Goal: Information Seeking & Learning: Learn about a topic

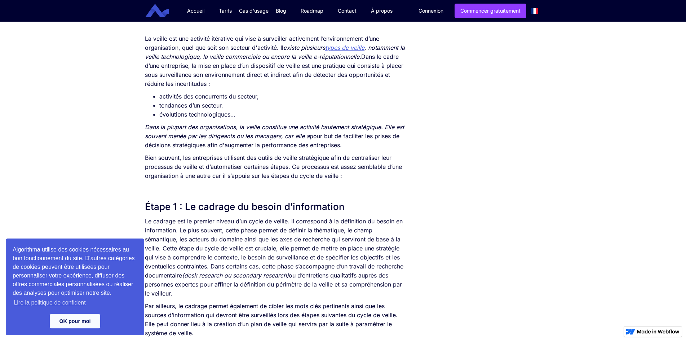
scroll to position [216, 0]
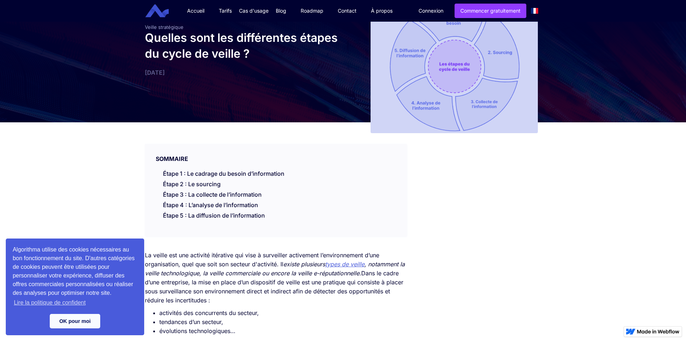
scroll to position [108, 0]
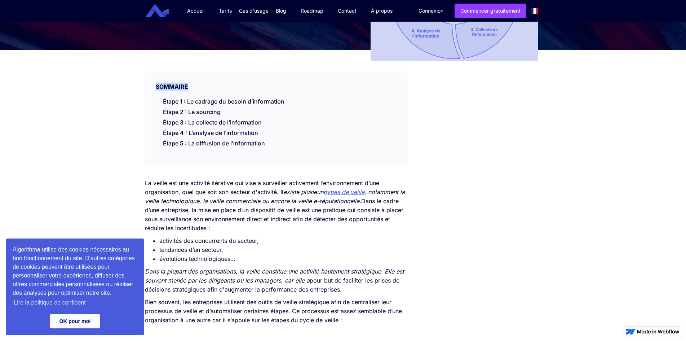
drag, startPoint x: 156, startPoint y: 85, endPoint x: 203, endPoint y: 86, distance: 47.6
click at [203, 86] on div "SOMMAIRE" at bounding box center [276, 81] width 262 height 19
click at [208, 87] on div "SOMMAIRE" at bounding box center [276, 81] width 262 height 19
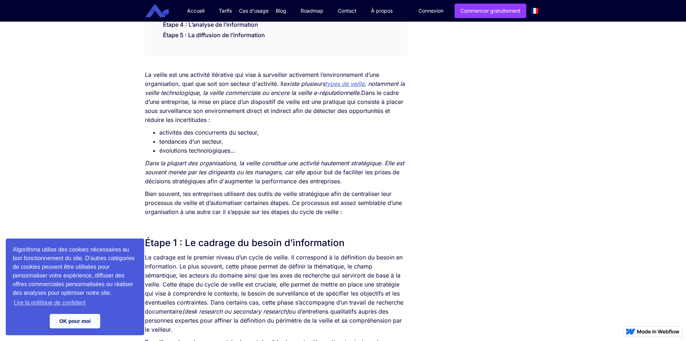
drag, startPoint x: 138, startPoint y: 71, endPoint x: 227, endPoint y: 117, distance: 100.0
drag, startPoint x: 152, startPoint y: 129, endPoint x: 242, endPoint y: 151, distance: 92.3
click at [242, 151] on ul "activités des concurrents du secteur, tendances d’un secteur, évolutions techno…" at bounding box center [276, 141] width 262 height 27
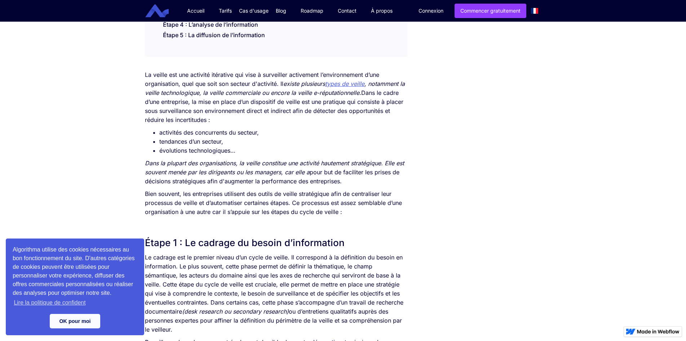
scroll to position [289, 0]
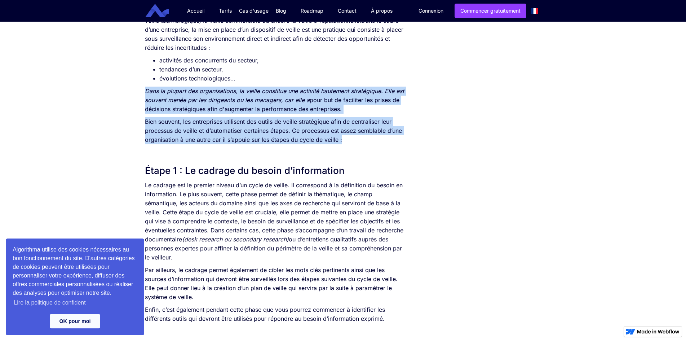
drag, startPoint x: 144, startPoint y: 91, endPoint x: 341, endPoint y: 144, distance: 203.4
click at [348, 144] on p "Bien souvent, les entreprises utilisent des outils de veille stratégique afin d…" at bounding box center [276, 130] width 262 height 27
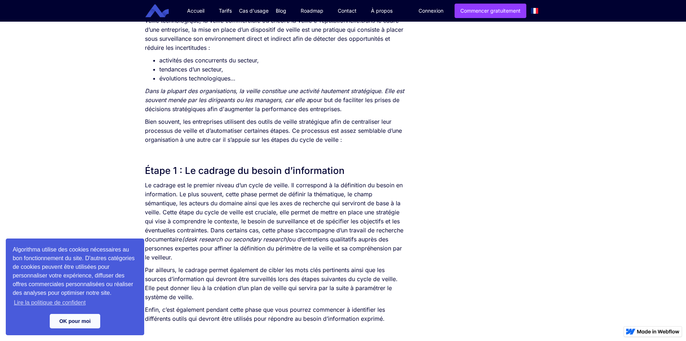
scroll to position [216, 0]
